Goal: Transaction & Acquisition: Purchase product/service

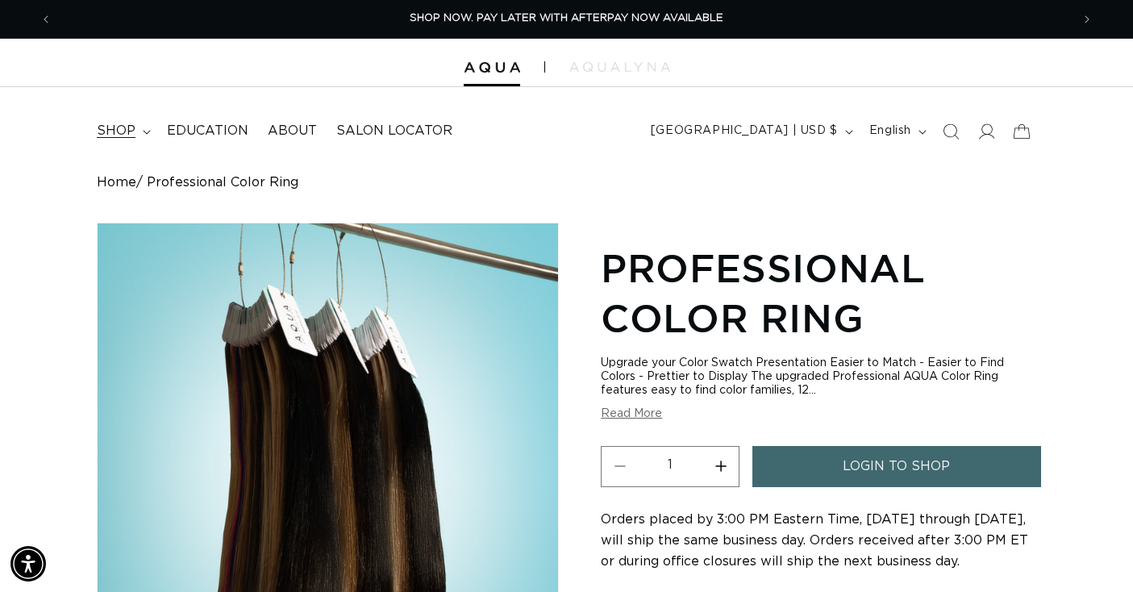
click at [114, 146] on summary "shop" at bounding box center [122, 131] width 70 height 36
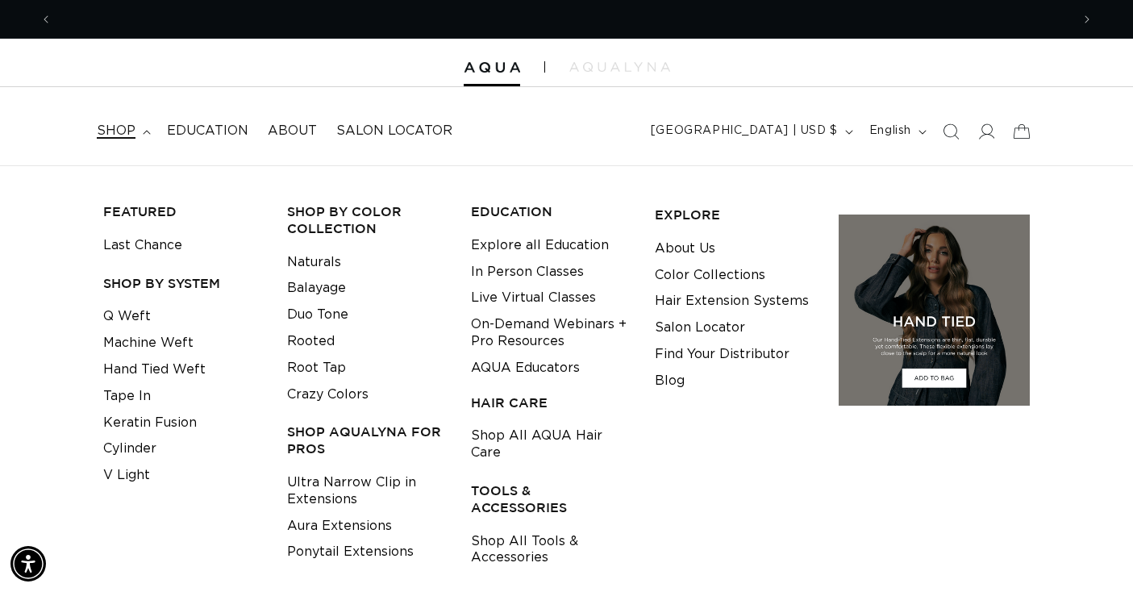
scroll to position [0, 2037]
click at [142, 419] on link "Keratin Fusion" at bounding box center [150, 423] width 94 height 27
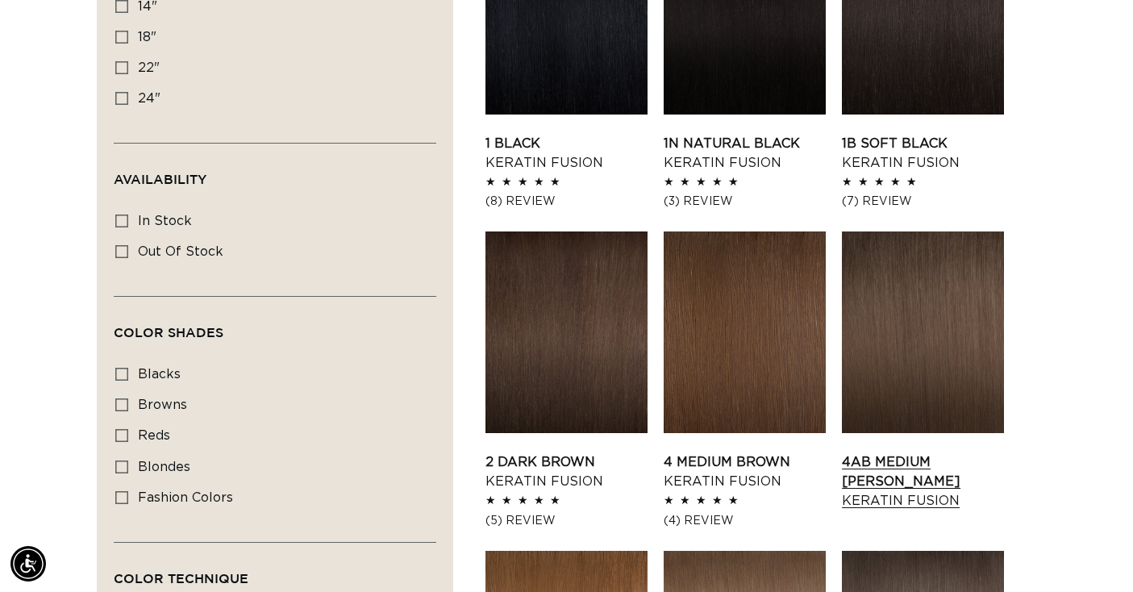
scroll to position [0, 2037]
click at [907, 452] on link "4AB Medium Ash Brown Keratin Fusion" at bounding box center [923, 481] width 162 height 58
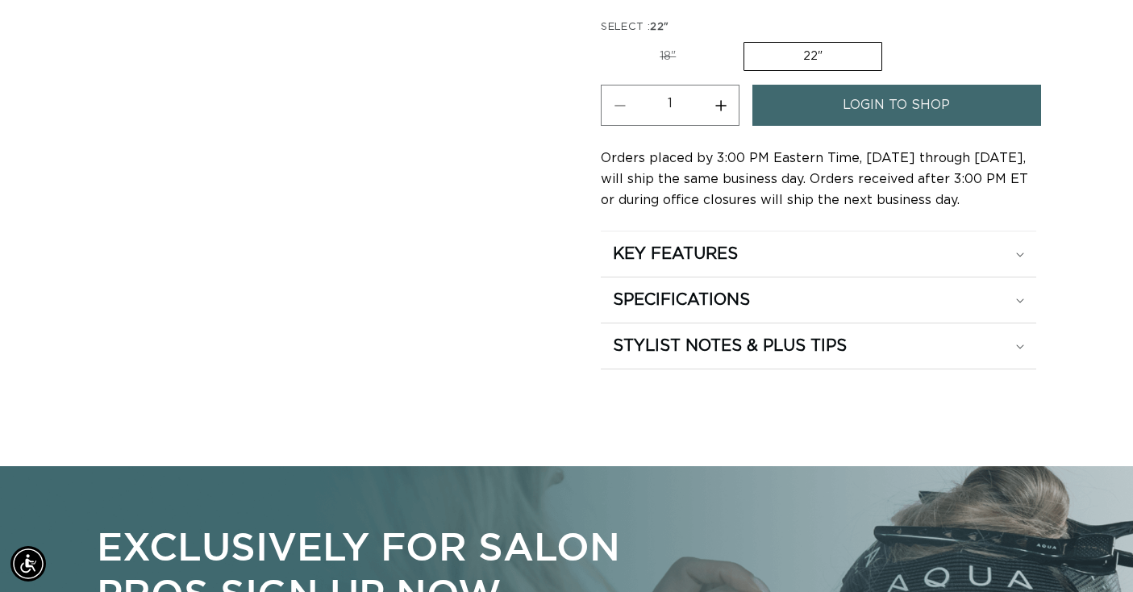
scroll to position [1145, 0]
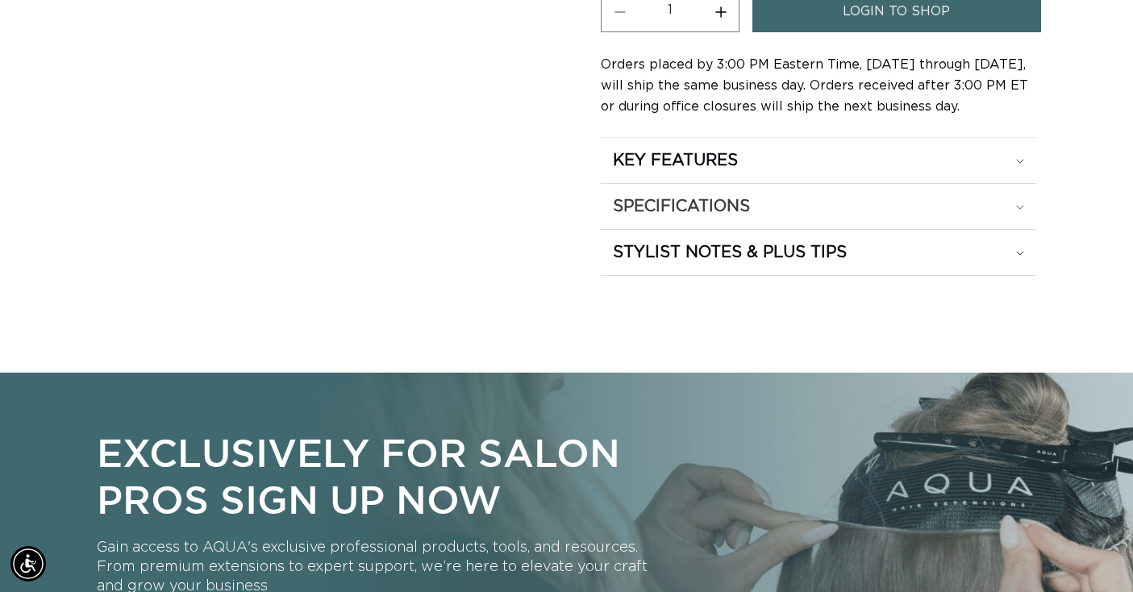
click at [670, 171] on h2 "SPECIFICATIONS" at bounding box center [675, 160] width 125 height 21
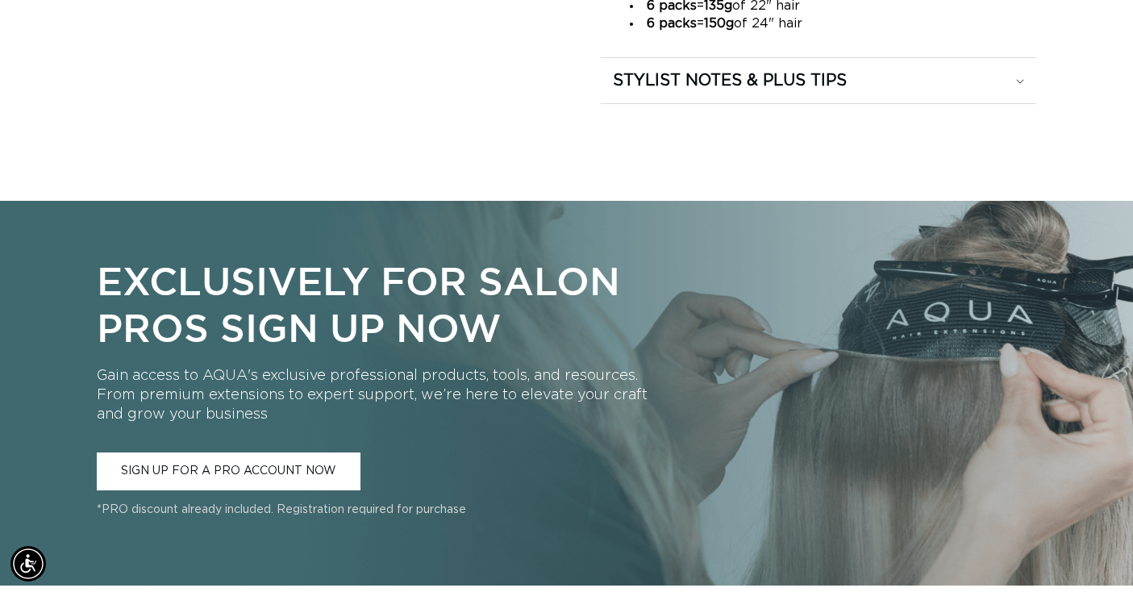
scroll to position [0, 0]
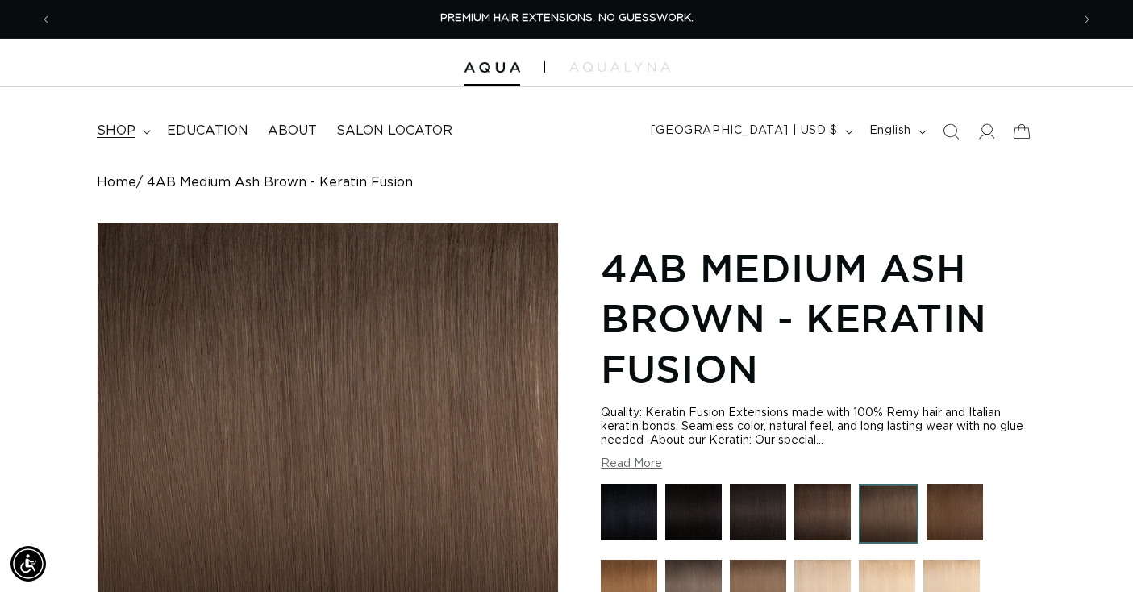
click at [135, 137] on summary "shop" at bounding box center [122, 131] width 70 height 36
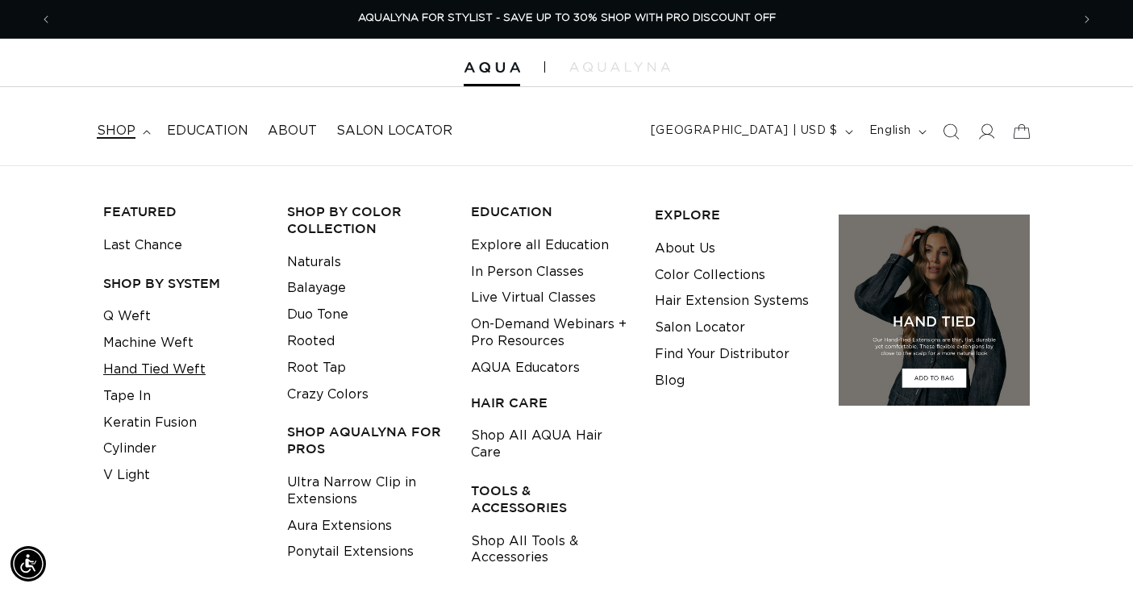
click at [164, 365] on link "Hand Tied Weft" at bounding box center [154, 369] width 102 height 27
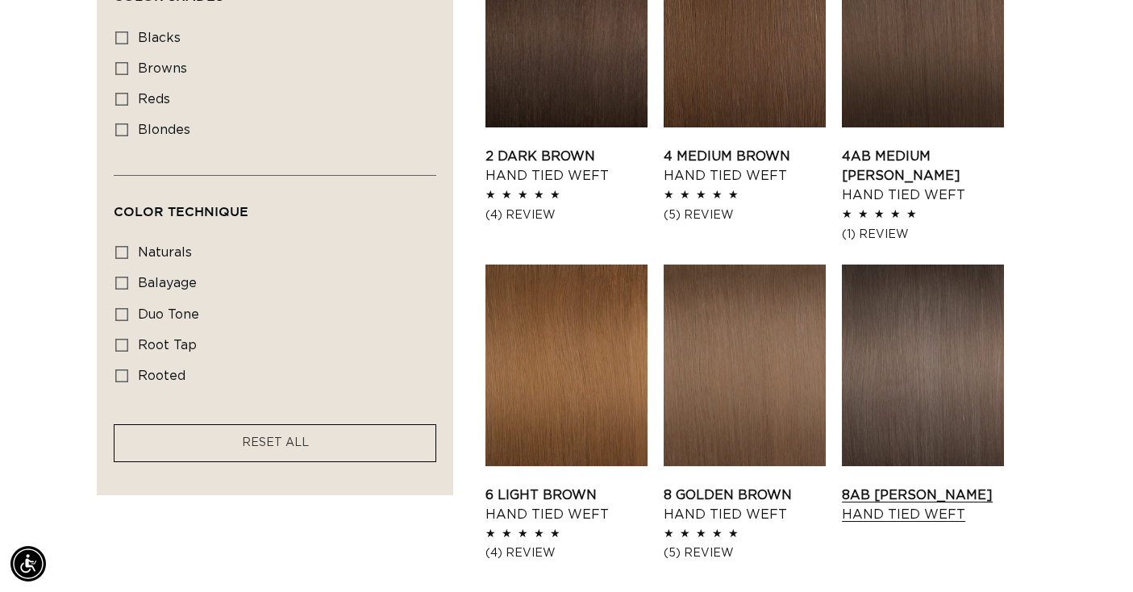
scroll to position [0, 2037]
click at [928, 486] on link "8AB Ash Brown Hand Tied Weft" at bounding box center [923, 505] width 162 height 39
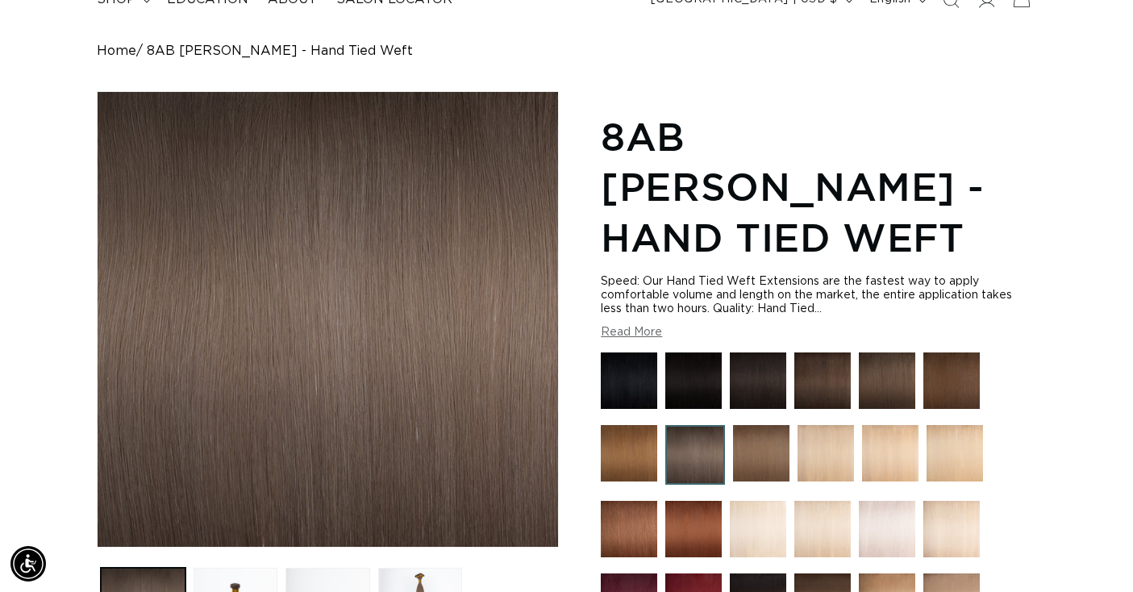
scroll to position [0, 1019]
click at [635, 326] on button "Read More" at bounding box center [631, 333] width 61 height 14
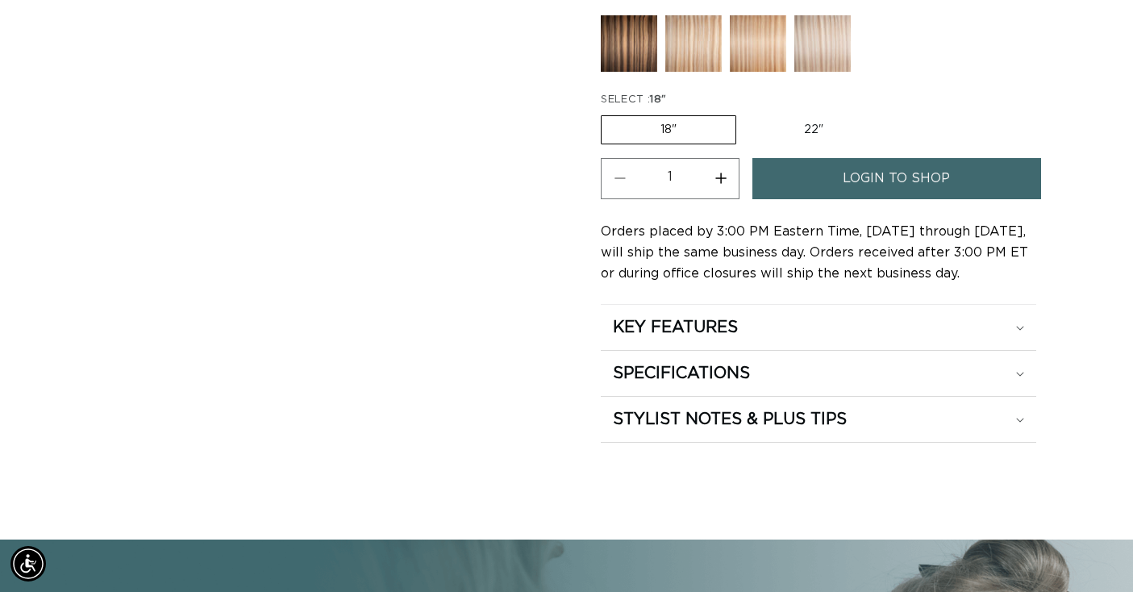
scroll to position [0, 0]
click at [715, 327] on h2 "SPECIFICATIONS" at bounding box center [675, 327] width 125 height 21
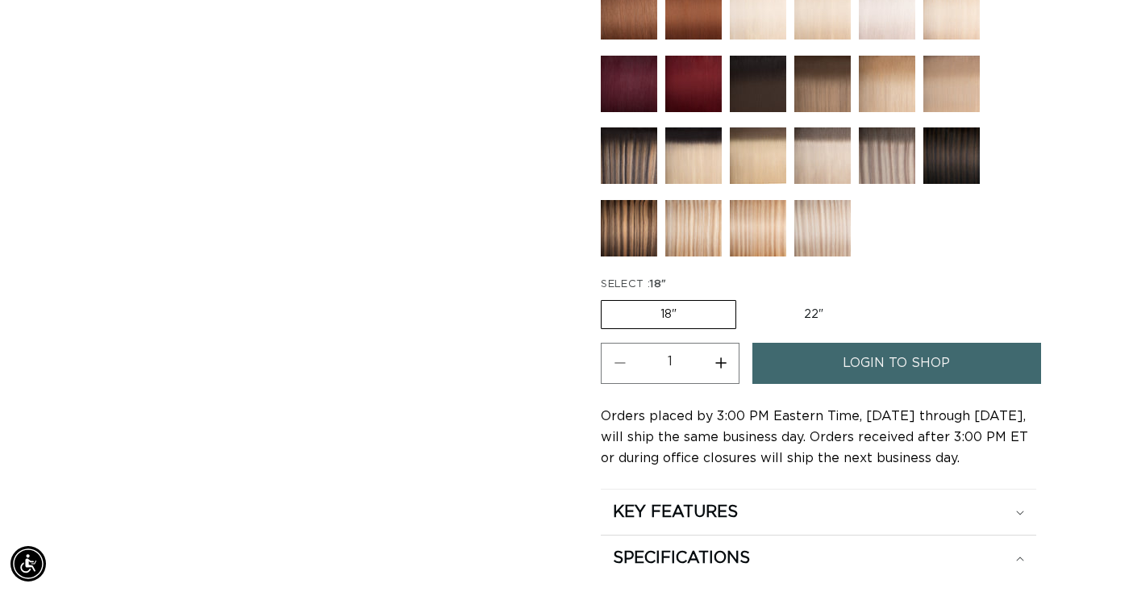
click at [707, 300] on label "18" Variant sold out or unavailable" at bounding box center [668, 314] width 135 height 29
click at [606, 297] on input "18" Variant sold out or unavailable" at bounding box center [605, 297] width 1 height 1
click at [842, 343] on link "login to shop" at bounding box center [896, 363] width 289 height 41
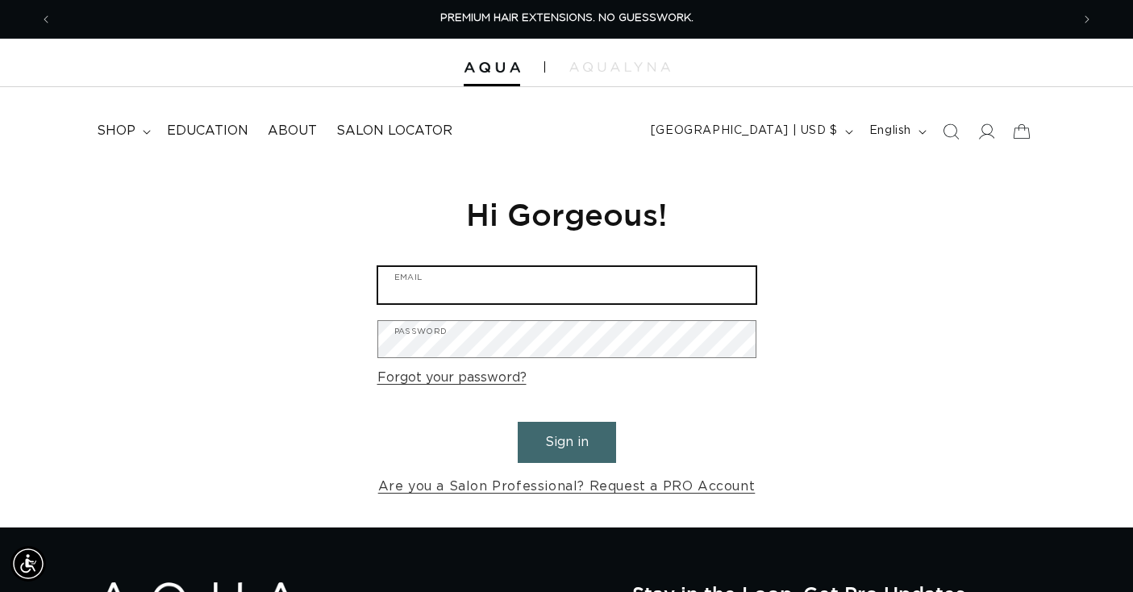
type input "admin@manecollectivehairlounge.com"
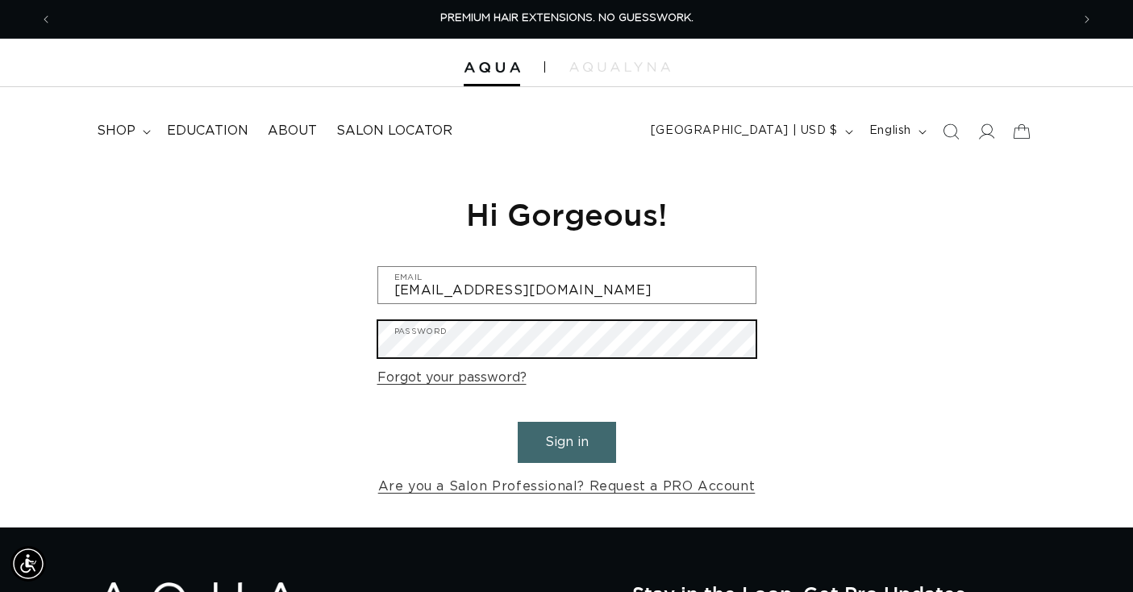
click at [566, 440] on button "Sign in" at bounding box center [567, 442] width 98 height 41
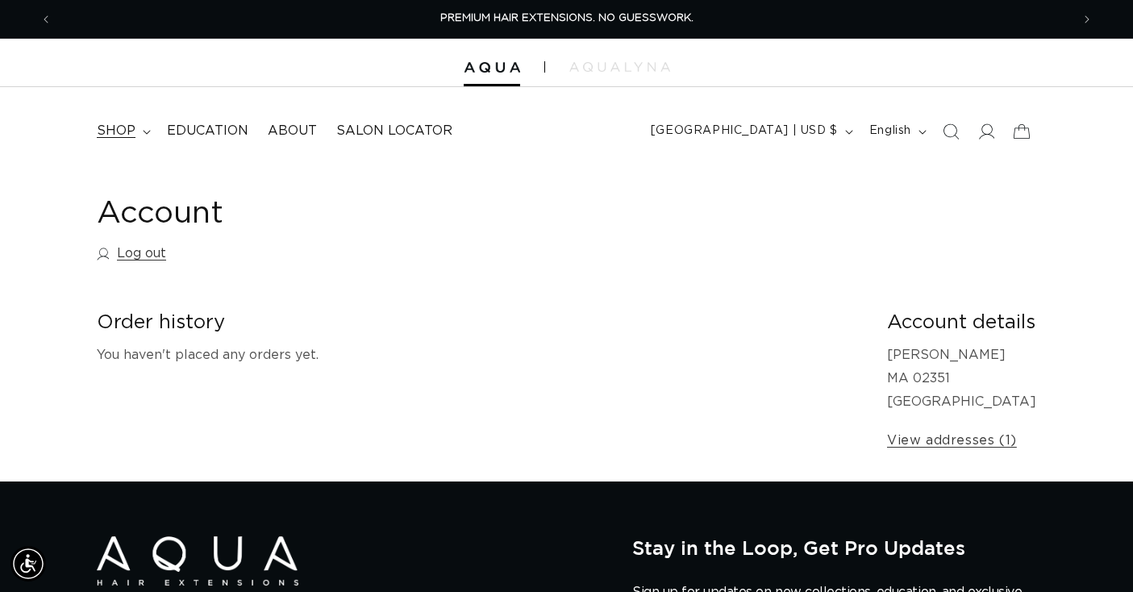
click at [143, 131] on icon at bounding box center [147, 132] width 8 height 5
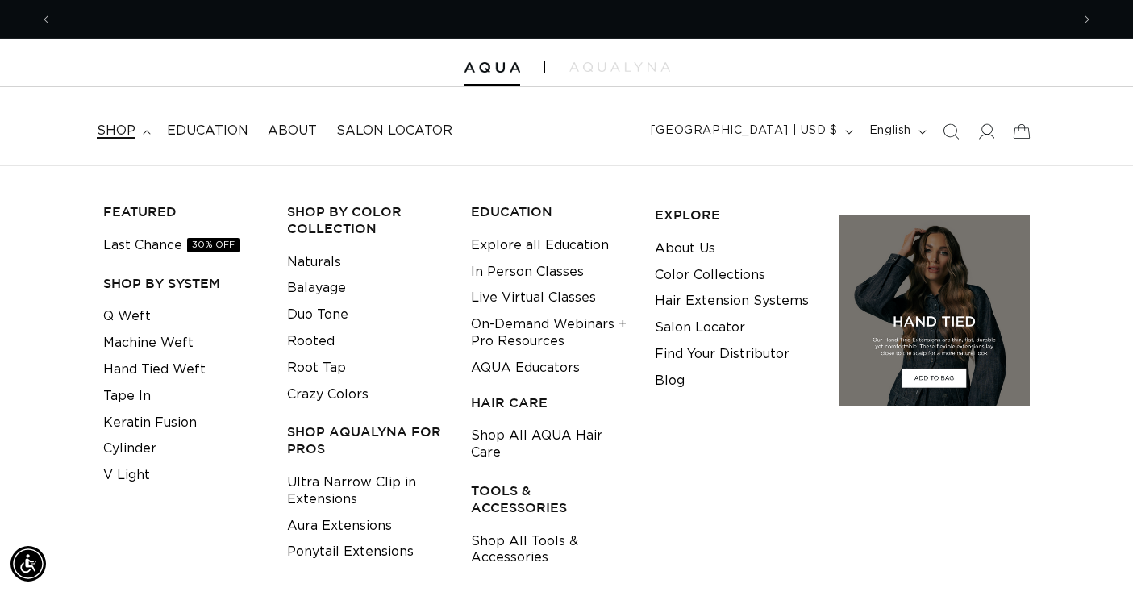
scroll to position [0, 1019]
click at [166, 369] on link "Hand Tied Weft" at bounding box center [154, 369] width 102 height 27
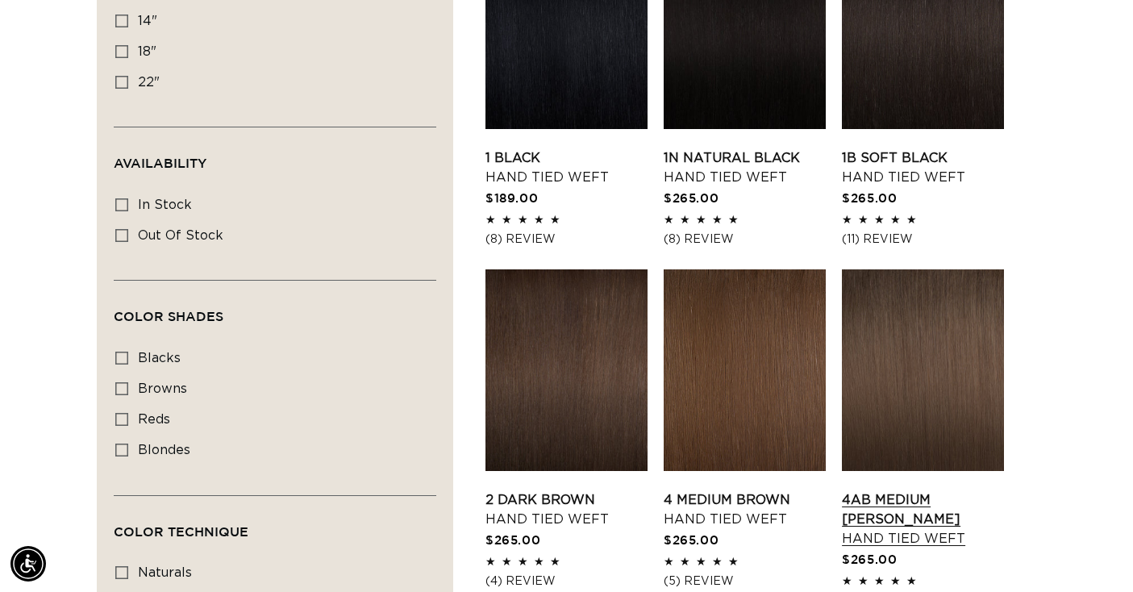
scroll to position [0, 2037]
click at [889, 490] on link "4AB Medium Ash Brown Hand Tied Weft" at bounding box center [923, 519] width 162 height 58
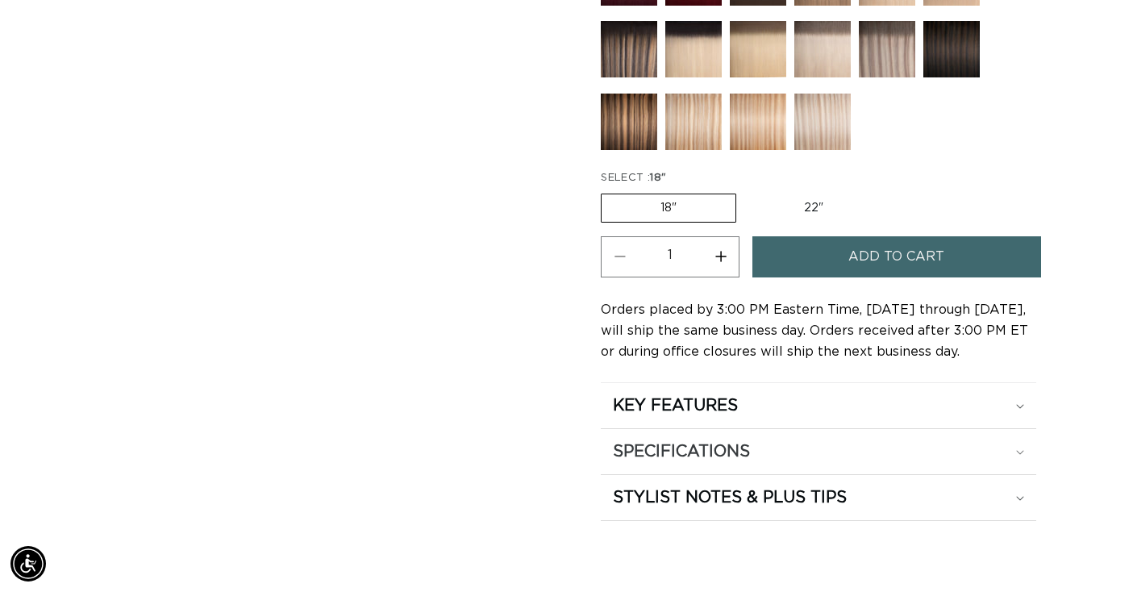
scroll to position [813, 0]
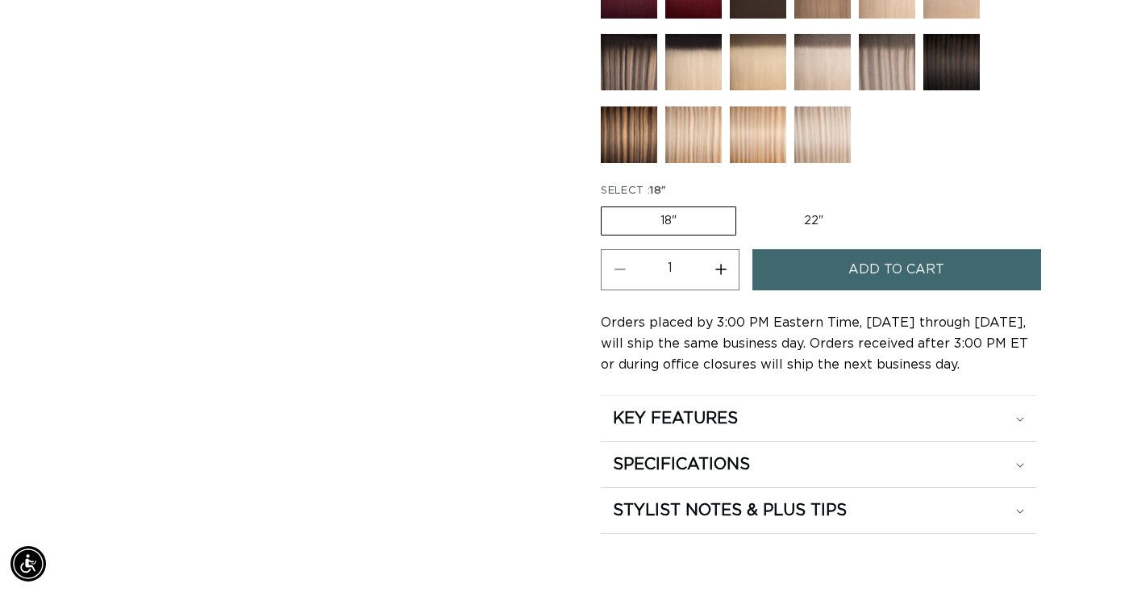
click at [703, 229] on label "18" Variant sold out or unavailable" at bounding box center [668, 220] width 135 height 29
click at [606, 204] on input "18" Variant sold out or unavailable" at bounding box center [605, 203] width 1 height 1
click at [658, 222] on label "18" Variant sold out or unavailable" at bounding box center [668, 220] width 135 height 29
click at [606, 204] on input "18" Variant sold out or unavailable" at bounding box center [605, 203] width 1 height 1
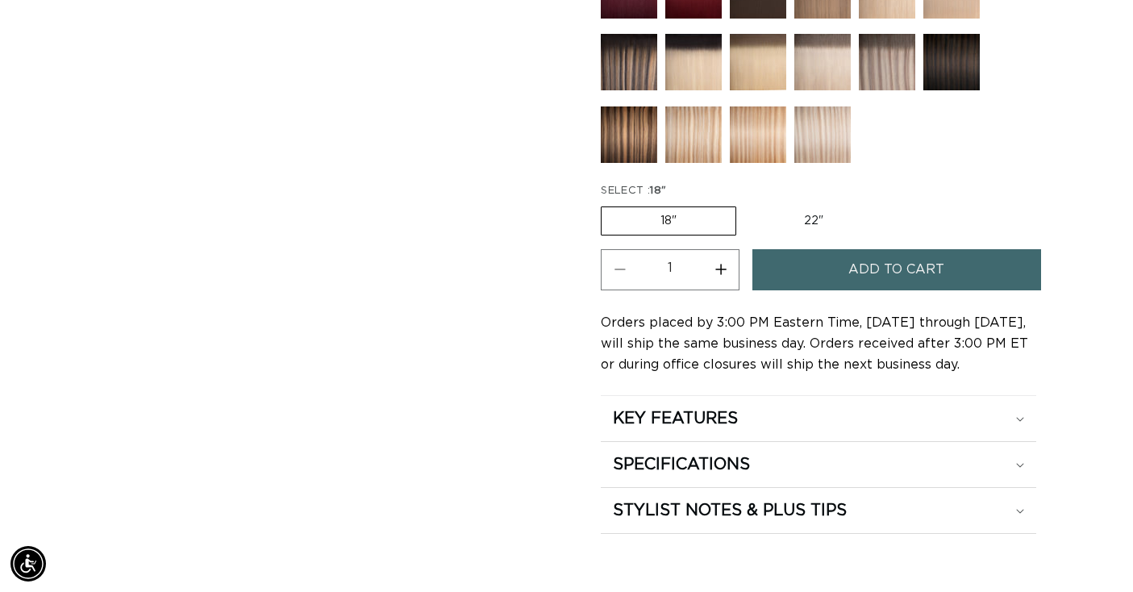
scroll to position [0, 1019]
click at [668, 229] on label "18" Variant sold out or unavailable" at bounding box center [668, 220] width 135 height 29
click at [606, 204] on input "18" Variant sold out or unavailable" at bounding box center [605, 203] width 1 height 1
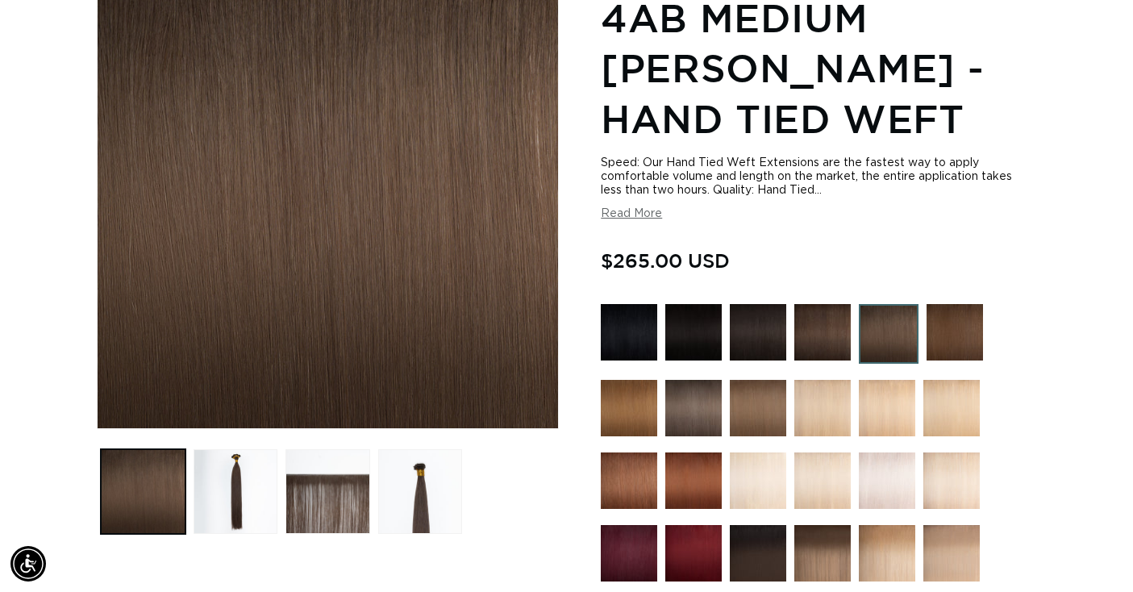
scroll to position [0, 2037]
